Goal: Information Seeking & Learning: Check status

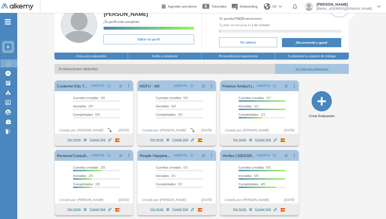
scroll to position [33, 0]
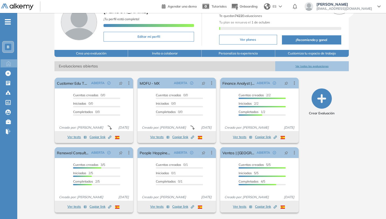
click at [317, 67] on button "Ver todas las evaluaciones" at bounding box center [312, 66] width 74 height 10
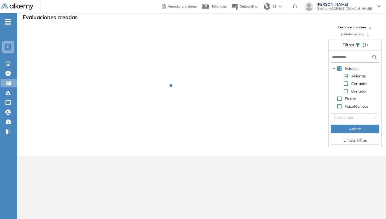
scroll to position [13, 0]
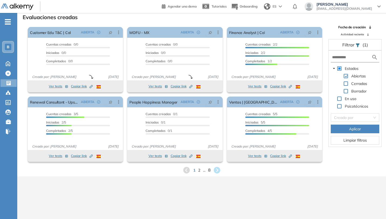
click at [209, 170] on span "8" at bounding box center [209, 170] width 2 height 6
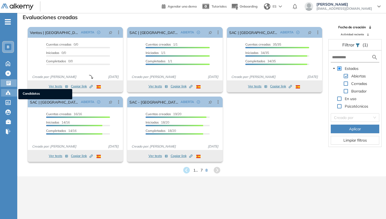
click at [8, 95] on icon at bounding box center [7, 92] width 5 height 5
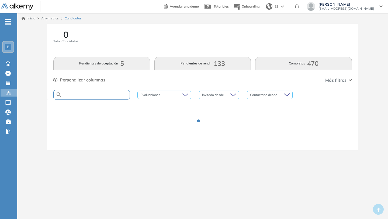
click at [90, 95] on input "text" at bounding box center [95, 95] width 67 height 4
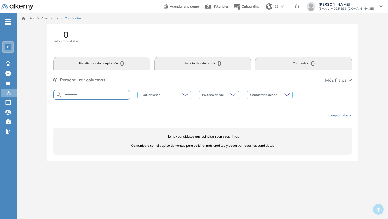
drag, startPoint x: 93, startPoint y: 93, endPoint x: 63, endPoint y: 93, distance: 29.6
click at [63, 93] on input "**********" at bounding box center [95, 95] width 67 height 4
drag, startPoint x: 70, startPoint y: 95, endPoint x: 36, endPoint y: 95, distance: 34.2
click at [37, 95] on div "0 Total Candidatos Pendientes de aceptación 0 Pendientes de rendir 0 Completos …" at bounding box center [202, 99] width 366 height 150
type input "******"
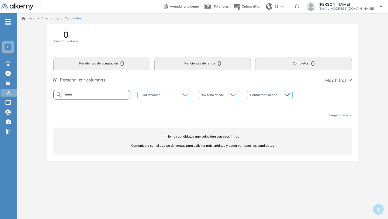
click at [53, 93] on div "0 Total Candidatos Pendientes de aceptación 0 Pendientes de rendir 0 Completos …" at bounding box center [202, 62] width 311 height 76
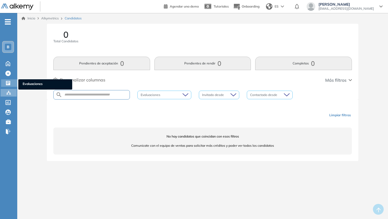
click at [8, 81] on icon at bounding box center [7, 82] width 5 height 5
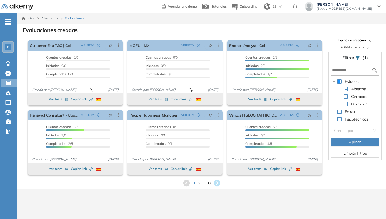
click at [208, 184] on span "8" at bounding box center [209, 183] width 2 height 6
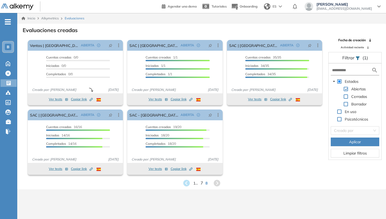
click at [202, 183] on span "7" at bounding box center [201, 183] width 2 height 6
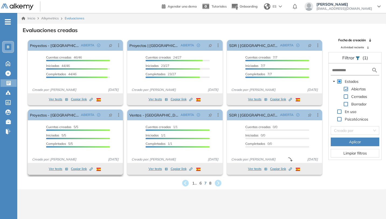
click at [78, 168] on span "Copiar link Created by potrace 1.16, written by [PERSON_NAME] [DATE]-[DATE]" at bounding box center [82, 168] width 22 height 5
click at [76, 168] on span "Copiar link Created by potrace 1.16, written by [PERSON_NAME] [DATE]-[DATE]" at bounding box center [82, 168] width 22 height 5
